Goal: Navigation & Orientation: Find specific page/section

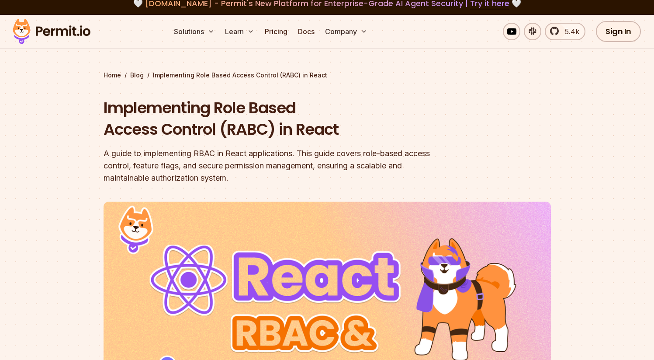
scroll to position [3, 0]
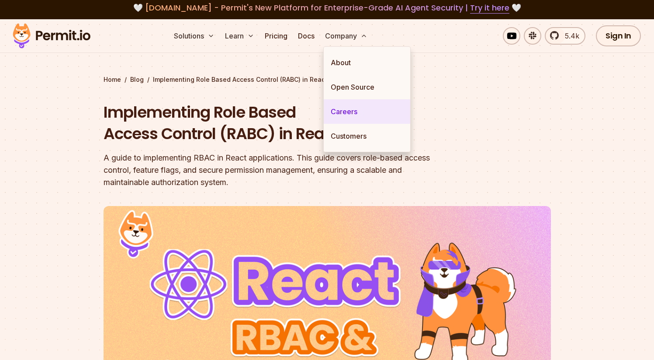
click at [341, 115] on link "Careers" at bounding box center [367, 111] width 87 height 24
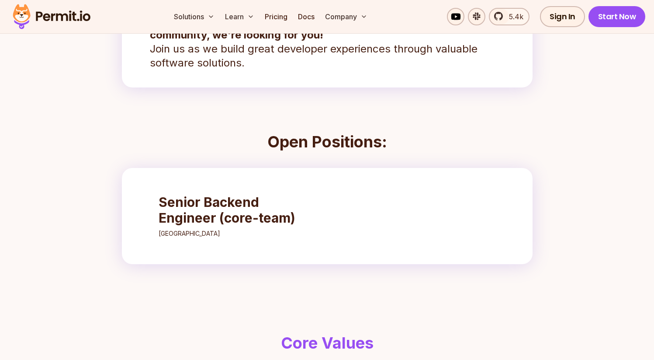
scroll to position [237, 0]
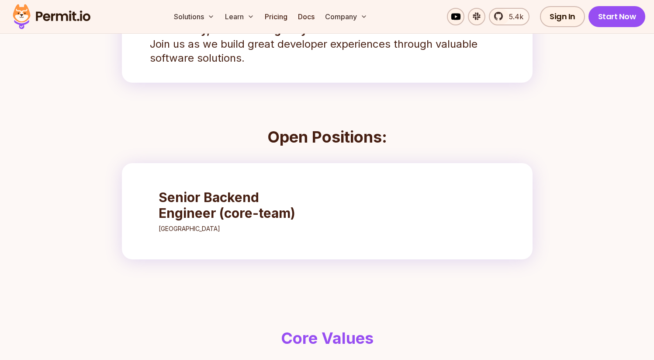
click at [261, 211] on h3 "Senior Backend Engineer (core-team)" at bounding box center [236, 204] width 155 height 31
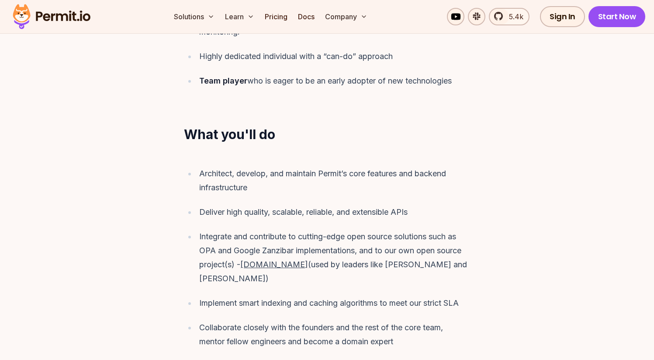
scroll to position [745, 0]
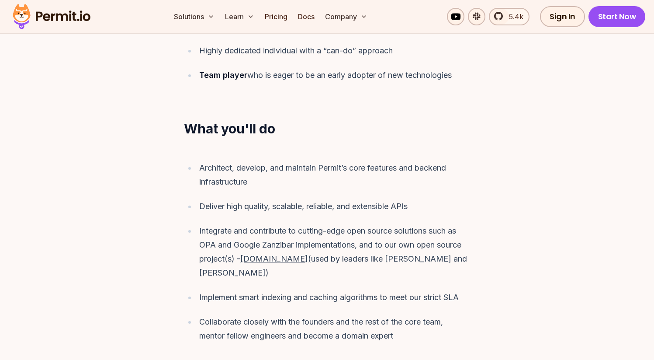
click at [260, 254] on u "OPAL.ac" at bounding box center [274, 258] width 68 height 9
click at [257, 254] on u "OPAL.ac" at bounding box center [274, 258] width 68 height 9
click at [265, 254] on u "OPAL.ac" at bounding box center [274, 258] width 68 height 9
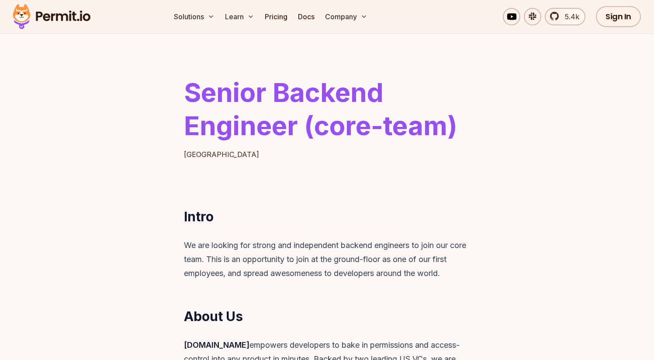
scroll to position [0, 0]
